Goal: Task Accomplishment & Management: Complete application form

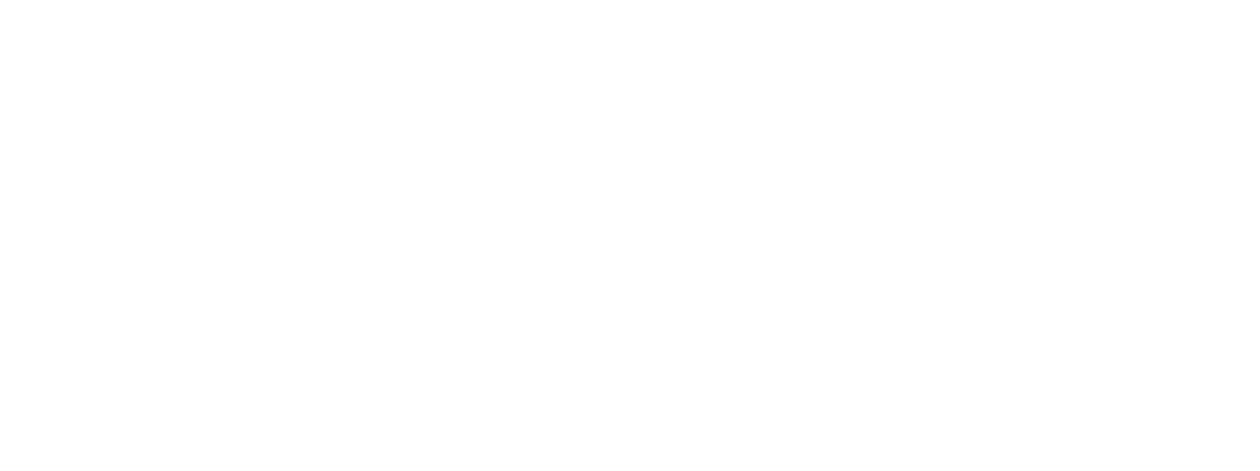
drag, startPoint x: 497, startPoint y: 31, endPoint x: 460, endPoint y: 48, distance: 40.6
click at [482, 51] on div at bounding box center [630, 235] width 1260 height 471
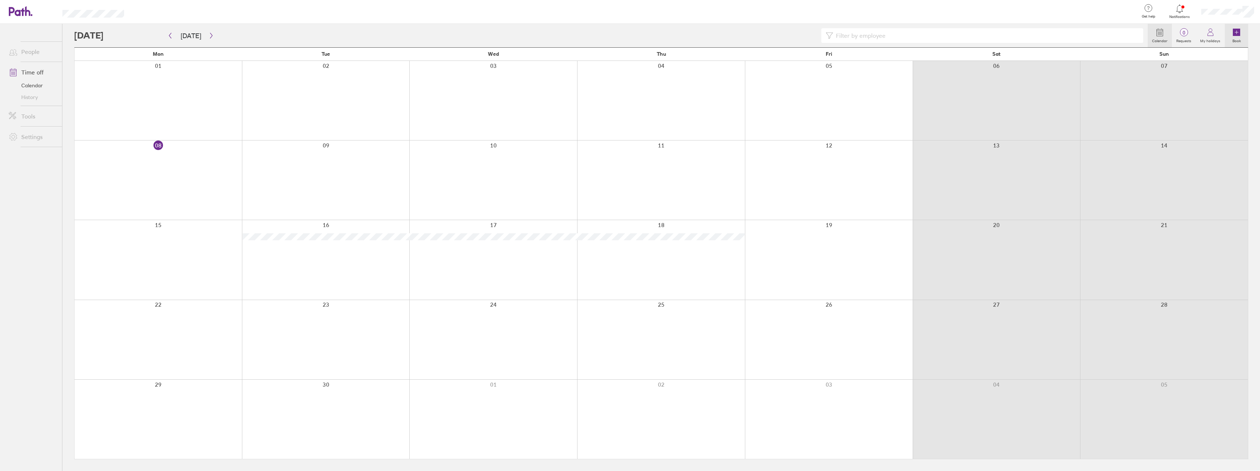
click at [1243, 33] on link "Book" at bounding box center [1236, 35] width 23 height 23
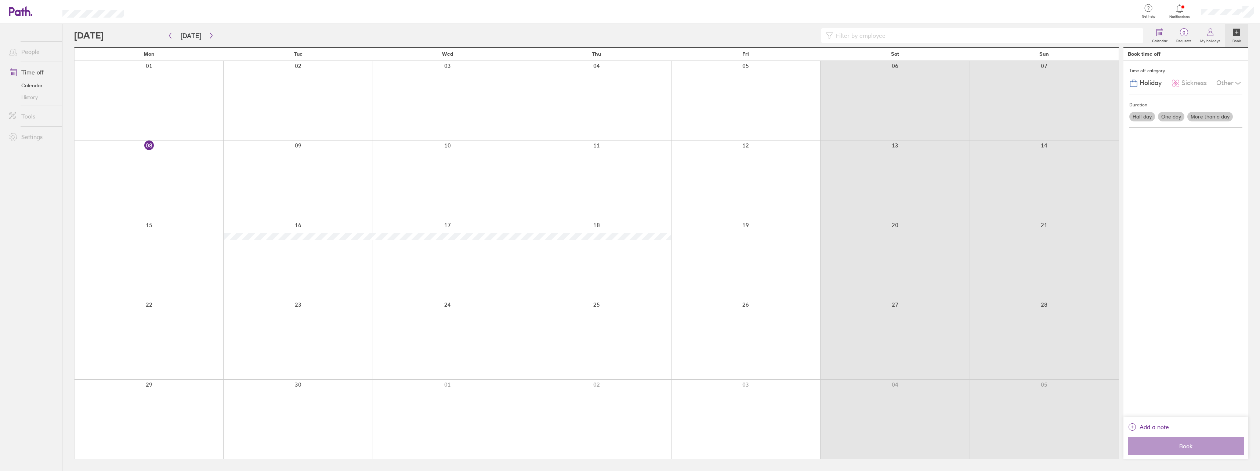
click at [1146, 119] on label "Half day" at bounding box center [1142, 117] width 26 height 10
click at [0, 0] on input "Half day" at bounding box center [0, 0] width 0 height 0
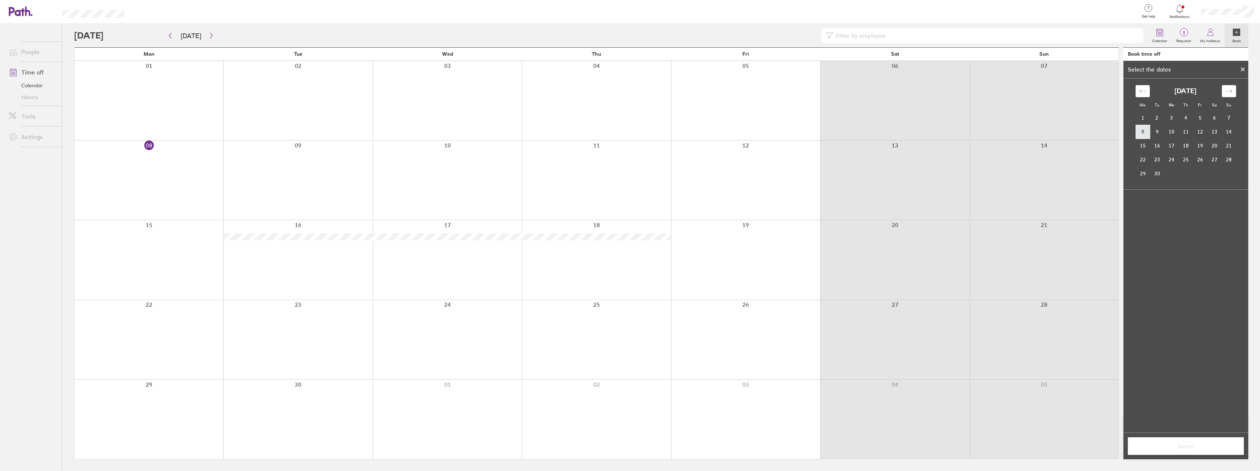
click at [1144, 132] on td "8" at bounding box center [1142, 132] width 14 height 14
click at [1198, 241] on label "Afternoon" at bounding box center [1199, 238] width 29 height 9
click at [0, 0] on input "Afternoon" at bounding box center [0, 0] width 0 height 0
click at [1194, 447] on span "Select" at bounding box center [1186, 446] width 106 height 7
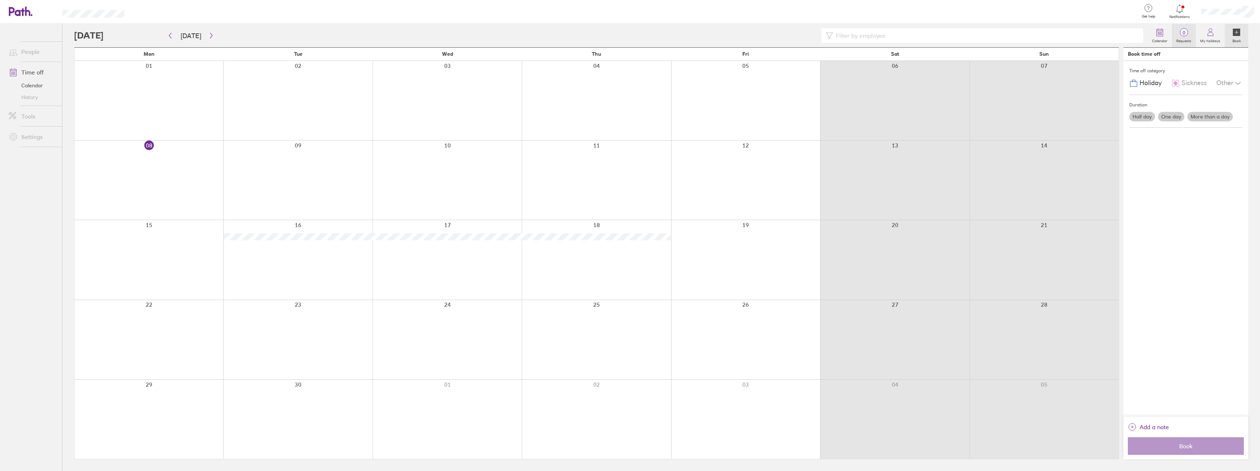
click at [1193, 34] on span "0" at bounding box center [1184, 33] width 24 height 6
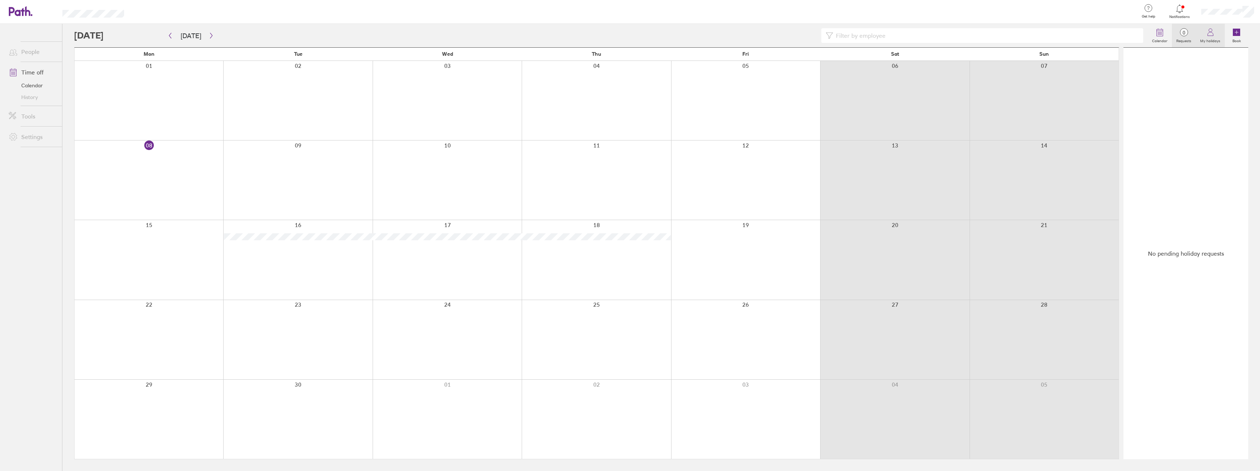
click at [1213, 36] on icon at bounding box center [1210, 32] width 9 height 9
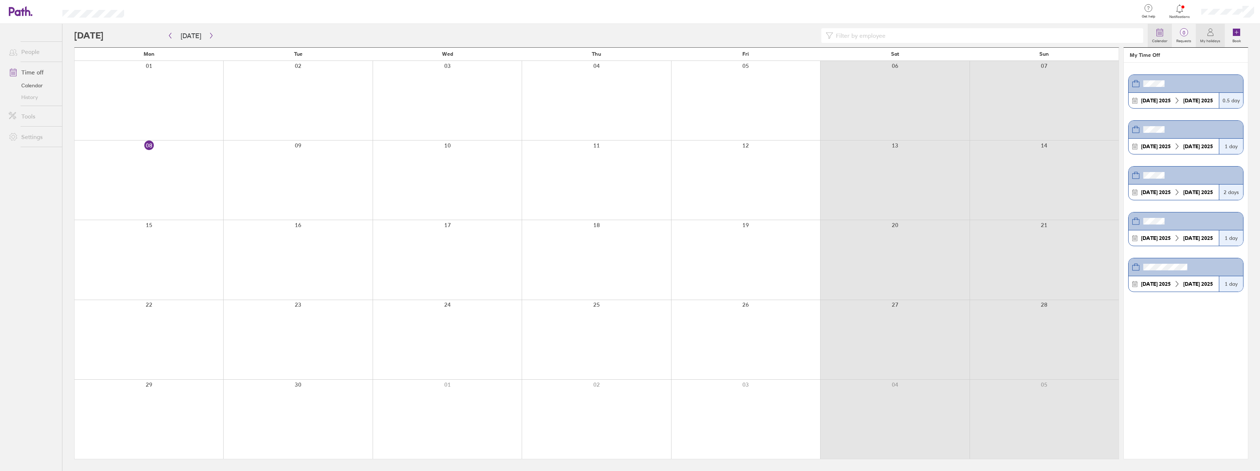
click at [1156, 33] on icon at bounding box center [1159, 32] width 9 height 9
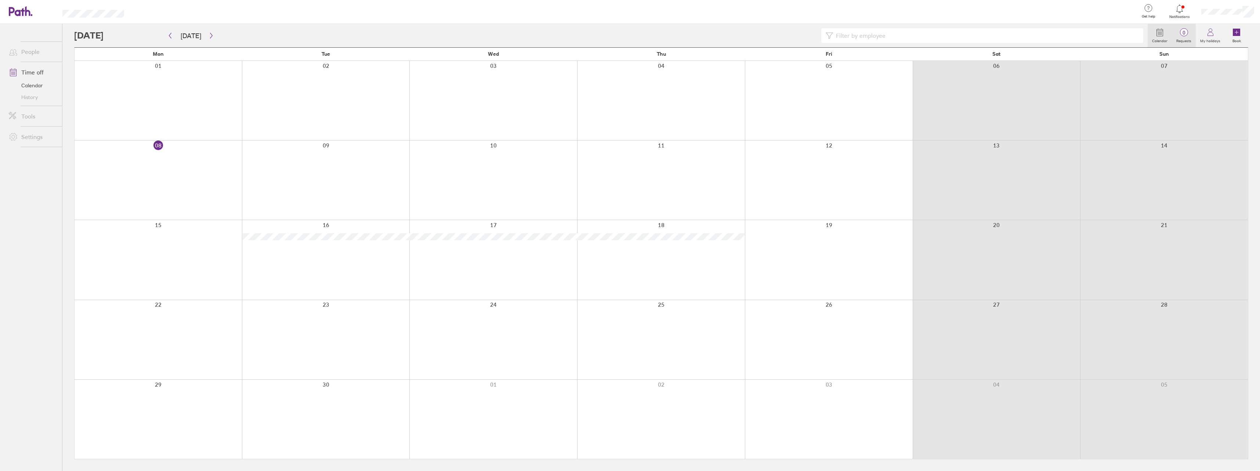
click at [1187, 35] on span "0" at bounding box center [1184, 33] width 24 height 6
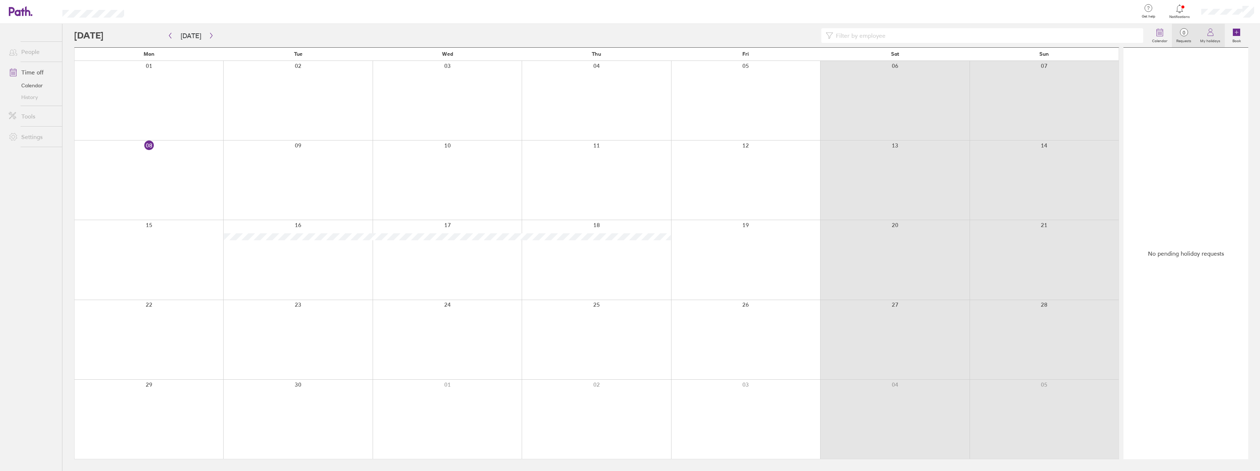
click at [1208, 36] on icon at bounding box center [1210, 34] width 6 height 4
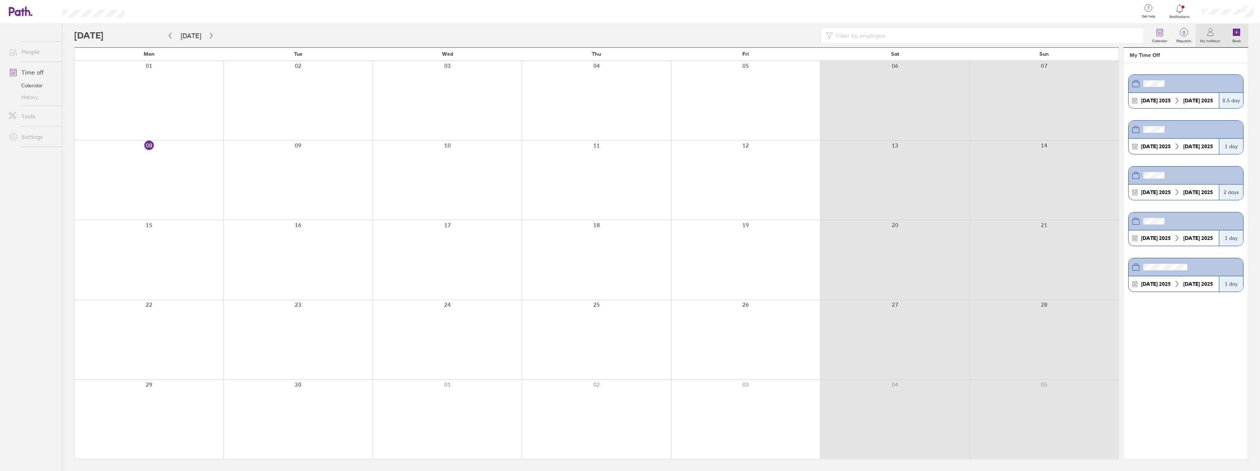
click at [1239, 36] on icon at bounding box center [1236, 32] width 9 height 9
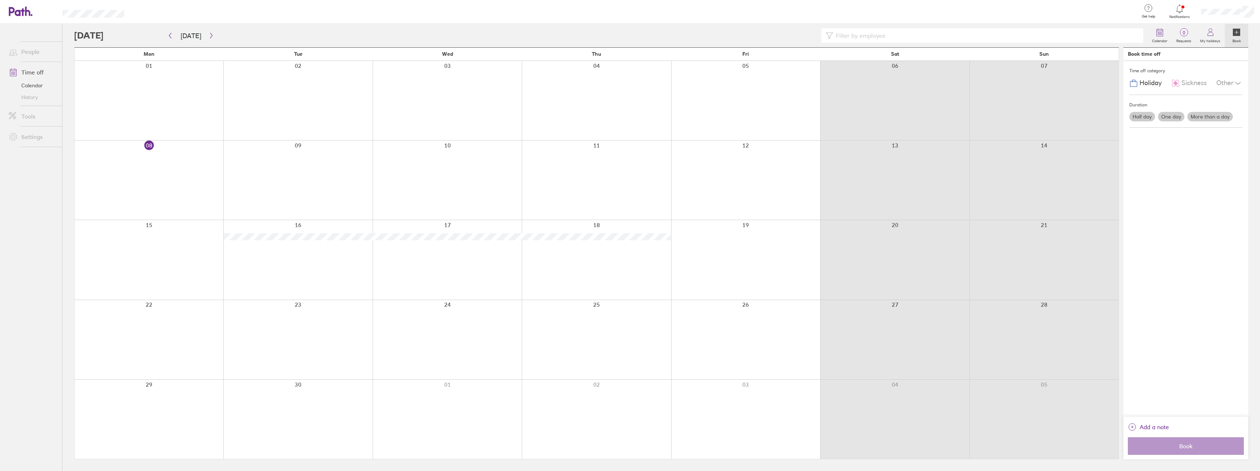
click at [1150, 112] on label "Half day" at bounding box center [1142, 117] width 26 height 10
click at [0, 0] on input "Half day" at bounding box center [0, 0] width 0 height 0
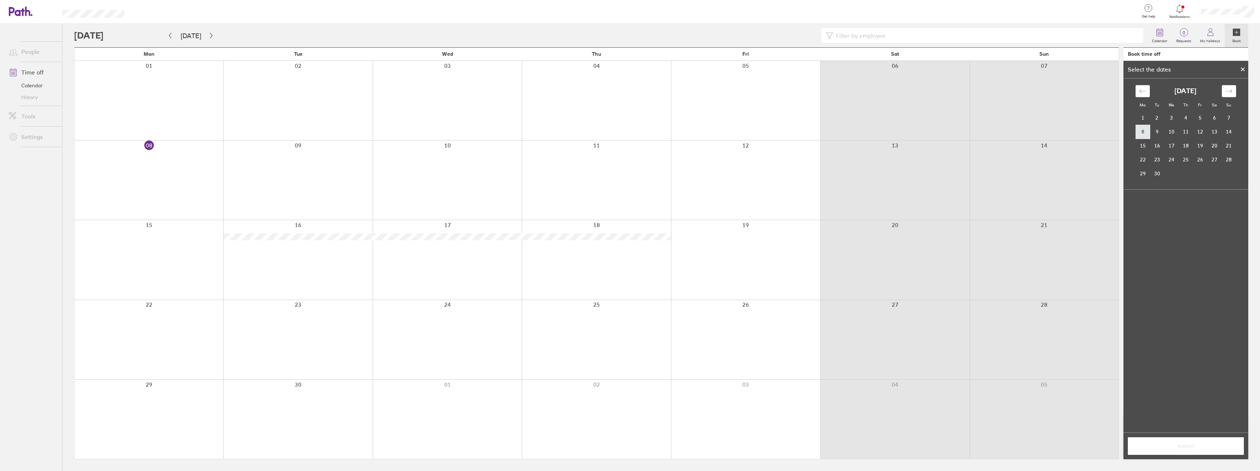
click at [1146, 134] on td "8" at bounding box center [1142, 132] width 14 height 14
click at [1202, 237] on label "Afternoon" at bounding box center [1199, 238] width 29 height 9
click at [0, 0] on input "Afternoon" at bounding box center [0, 0] width 0 height 0
click at [1196, 450] on span "Select" at bounding box center [1186, 446] width 106 height 7
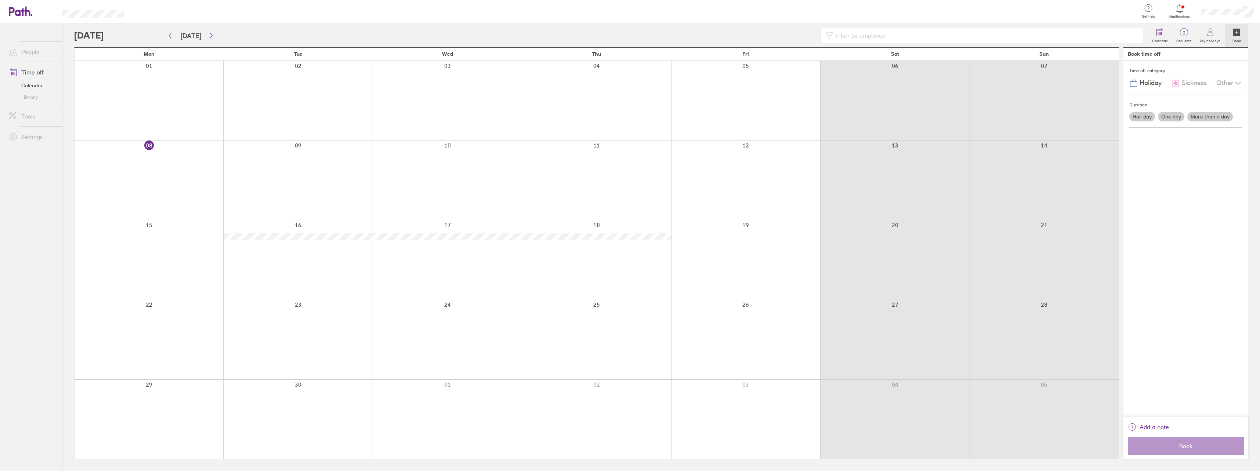
click at [1143, 117] on label "Half day" at bounding box center [1142, 117] width 26 height 10
click at [0, 0] on input "Half day" at bounding box center [0, 0] width 0 height 0
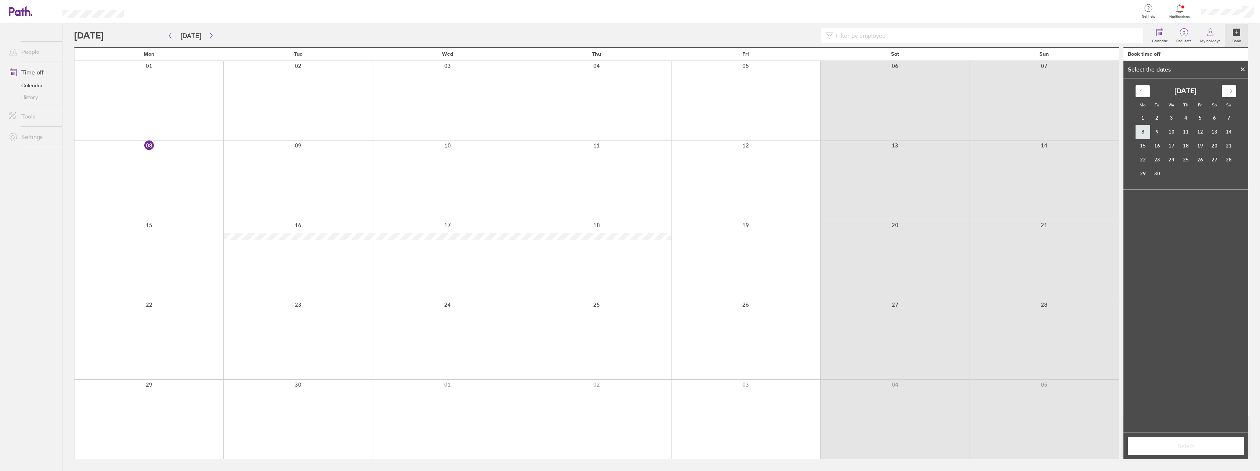
click at [1146, 133] on td "8" at bounding box center [1142, 132] width 14 height 14
click at [1206, 239] on label "Afternoon" at bounding box center [1199, 238] width 29 height 9
click at [0, 0] on input "Afternoon" at bounding box center [0, 0] width 0 height 0
click at [1196, 446] on span "Select" at bounding box center [1186, 446] width 106 height 7
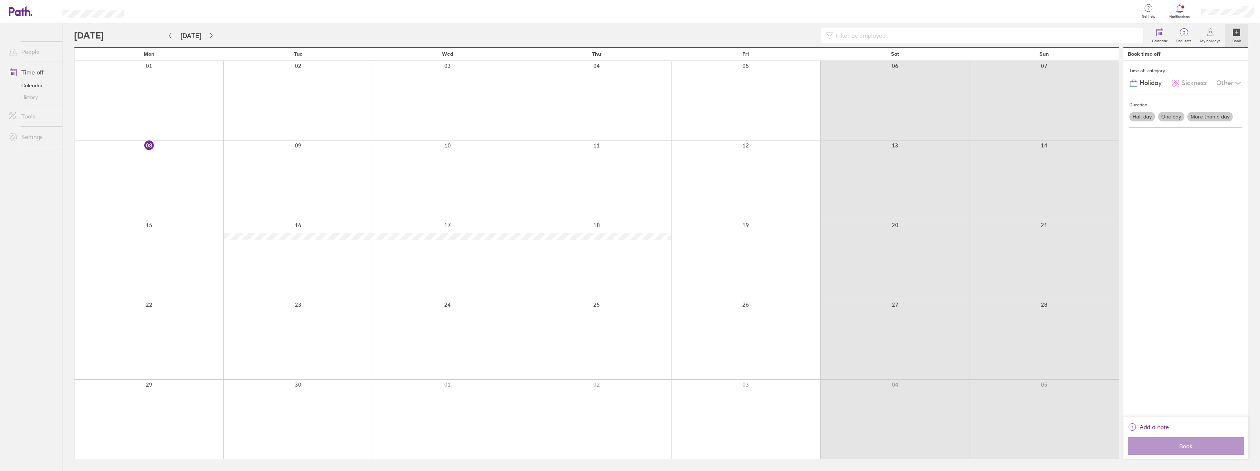
click at [1178, 210] on div "Time off category Holiday Sickness Other Duration Half day One day More than a …" at bounding box center [1185, 239] width 125 height 356
click at [1231, 80] on div "Other" at bounding box center [1229, 83] width 26 height 14
click at [1149, 88] on div "Holiday" at bounding box center [1145, 83] width 32 height 14
click at [1147, 83] on span "Holiday" at bounding box center [1150, 83] width 22 height 8
click at [1133, 80] on icon at bounding box center [1133, 81] width 3 height 2
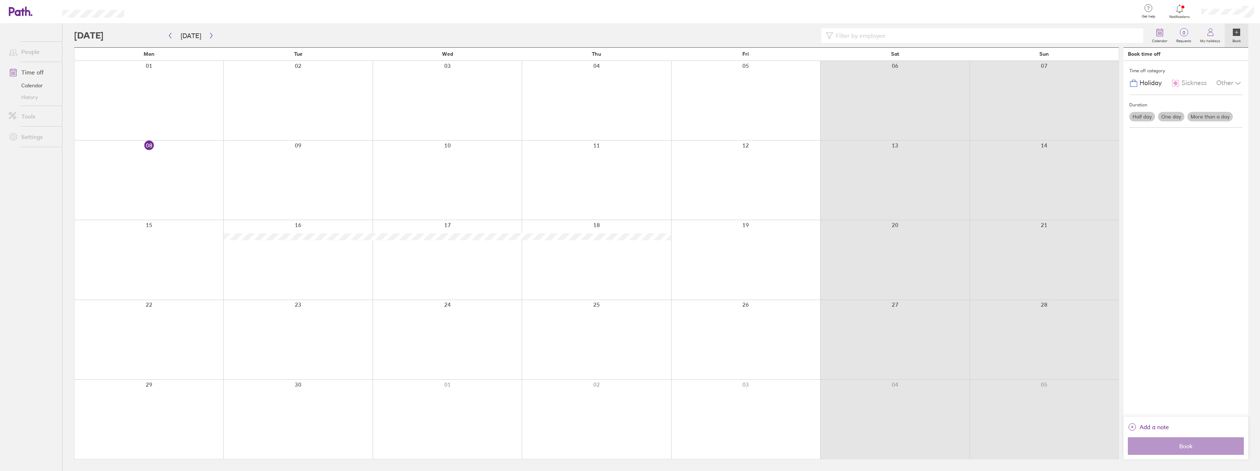
click at [1138, 116] on label "Half day" at bounding box center [1142, 117] width 26 height 10
click at [0, 0] on input "Half day" at bounding box center [0, 0] width 0 height 0
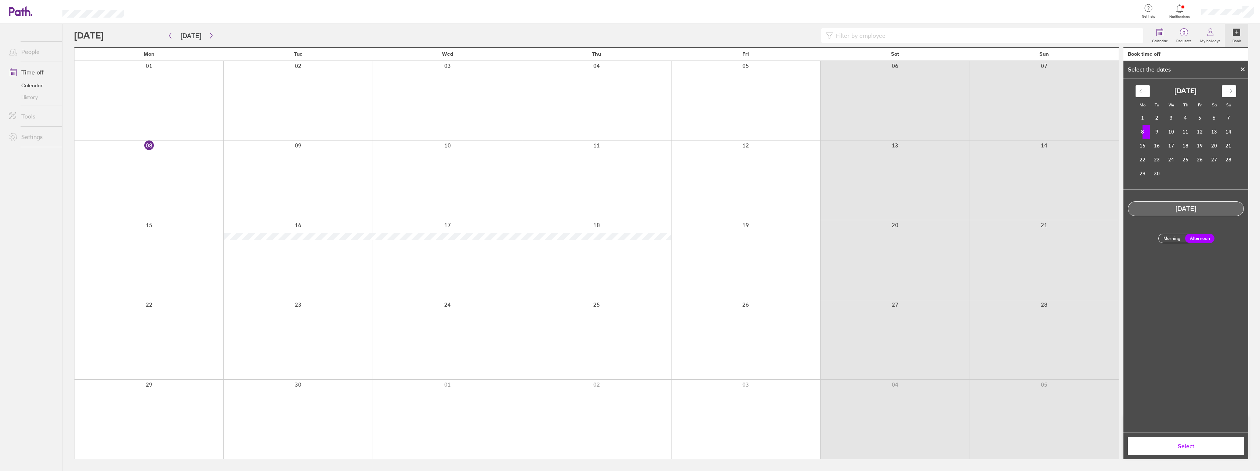
click at [1148, 131] on td "8" at bounding box center [1142, 132] width 14 height 14
click at [1204, 236] on label "Afternoon" at bounding box center [1199, 239] width 29 height 10
click at [0, 0] on input "Afternoon" at bounding box center [0, 0] width 0 height 0
click at [1203, 446] on span "Select" at bounding box center [1186, 446] width 106 height 7
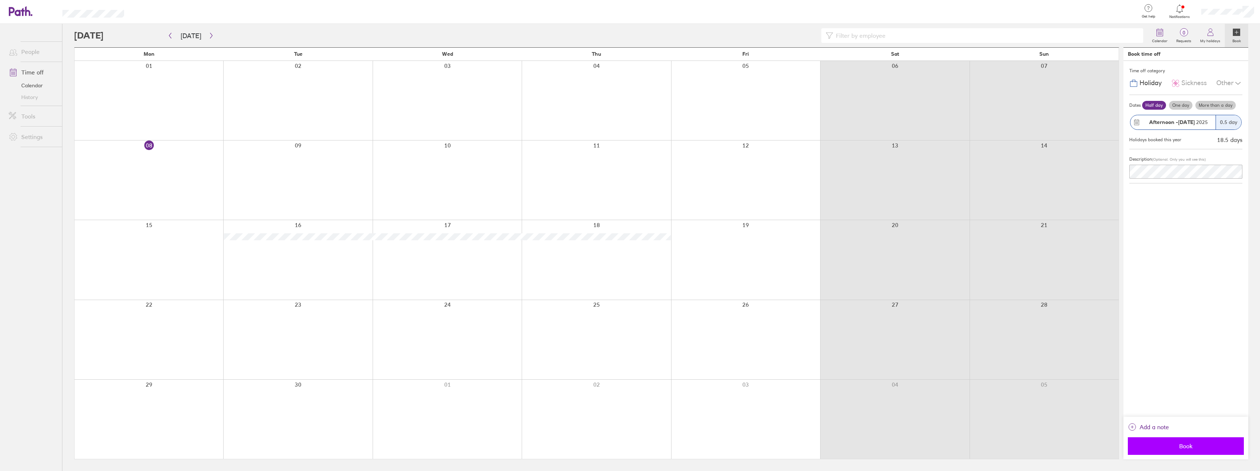
click at [1192, 444] on span "Book" at bounding box center [1186, 446] width 106 height 7
